Goal: Task Accomplishment & Management: Manage account settings

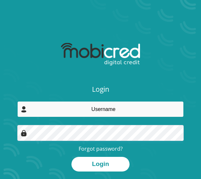
drag, startPoint x: 99, startPoint y: 114, endPoint x: 102, endPoint y: 117, distance: 5.1
click at [99, 114] on input "email" at bounding box center [100, 109] width 166 height 16
click at [107, 109] on input "email" at bounding box center [100, 109] width 166 height 16
type input "[EMAIL_ADDRESS][DOMAIN_NAME]"
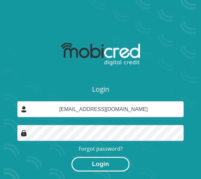
click at [99, 165] on button "Login" at bounding box center [100, 164] width 58 height 15
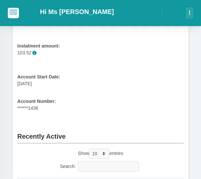
scroll to position [228, 0]
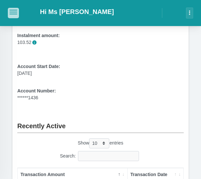
click at [11, 13] on span "button" at bounding box center [13, 12] width 8 height 5
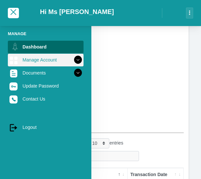
click at [48, 63] on link "Manage Account" at bounding box center [46, 60] width 76 height 12
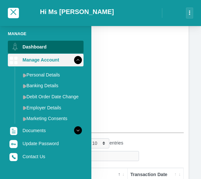
click at [60, 58] on link "Manage Account" at bounding box center [46, 60] width 76 height 12
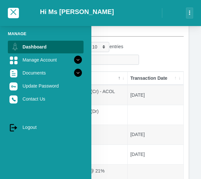
scroll to position [326, 0]
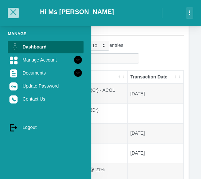
click at [17, 8] on button "button" at bounding box center [13, 13] width 11 height 10
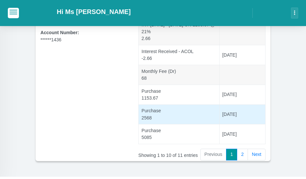
scroll to position [214, 0]
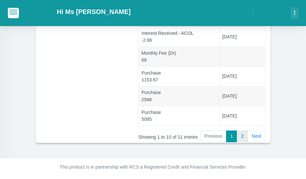
click at [201, 136] on link "2" at bounding box center [242, 137] width 11 height 12
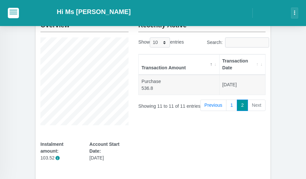
scroll to position [0, 0]
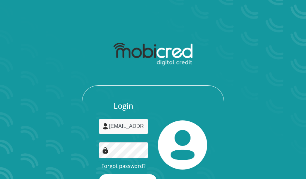
click at [135, 131] on input "[EMAIL_ADDRESS][DOMAIN_NAME]" at bounding box center [123, 127] width 49 height 16
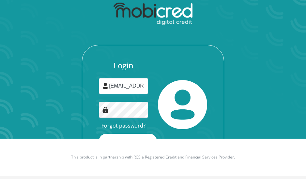
scroll to position [41, 0]
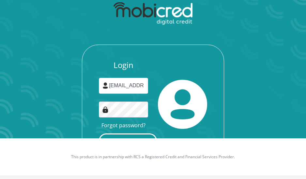
click at [133, 135] on button "Login" at bounding box center [128, 141] width 58 height 15
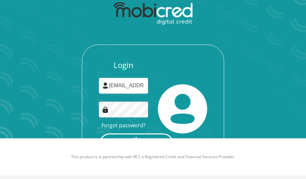
scroll to position [0, 0]
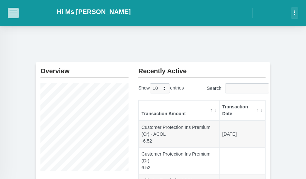
click at [13, 13] on span "button" at bounding box center [13, 12] width 8 height 5
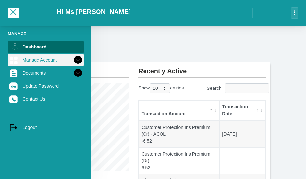
click at [22, 56] on link "Manage Account" at bounding box center [46, 60] width 76 height 12
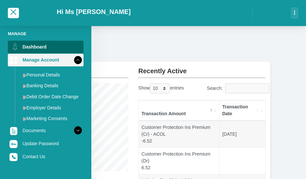
click at [53, 58] on link "Manage Account" at bounding box center [46, 60] width 76 height 12
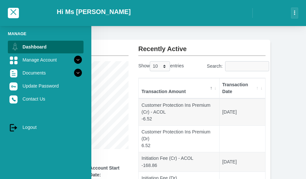
scroll to position [33, 0]
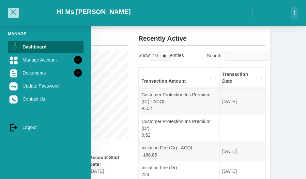
click at [12, 11] on span "button" at bounding box center [13, 12] width 6 height 6
